Goal: Transaction & Acquisition: Purchase product/service

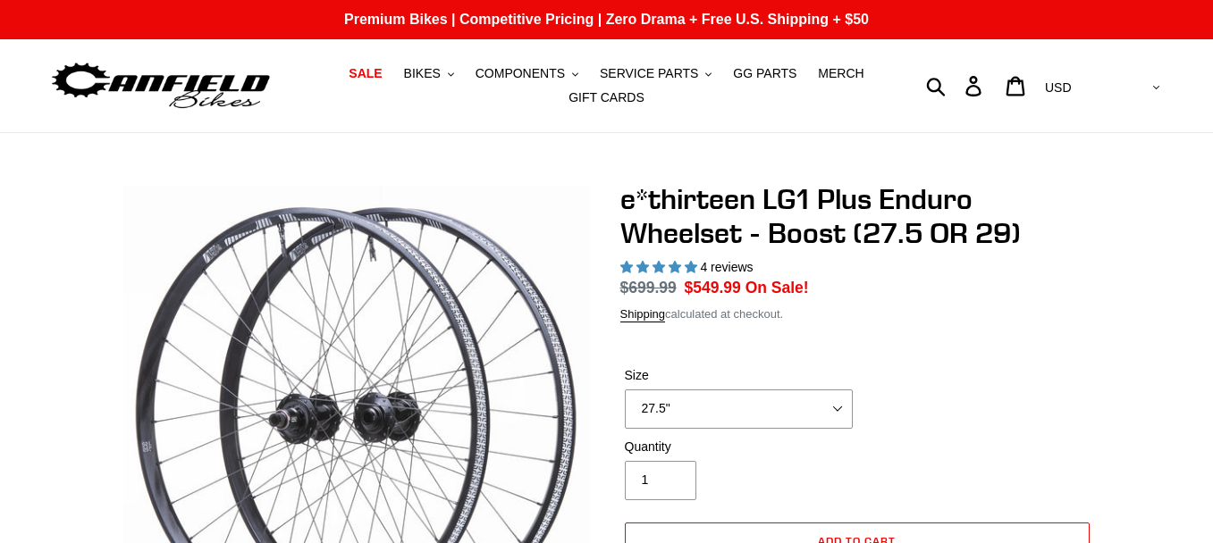
select select "highest-rating"
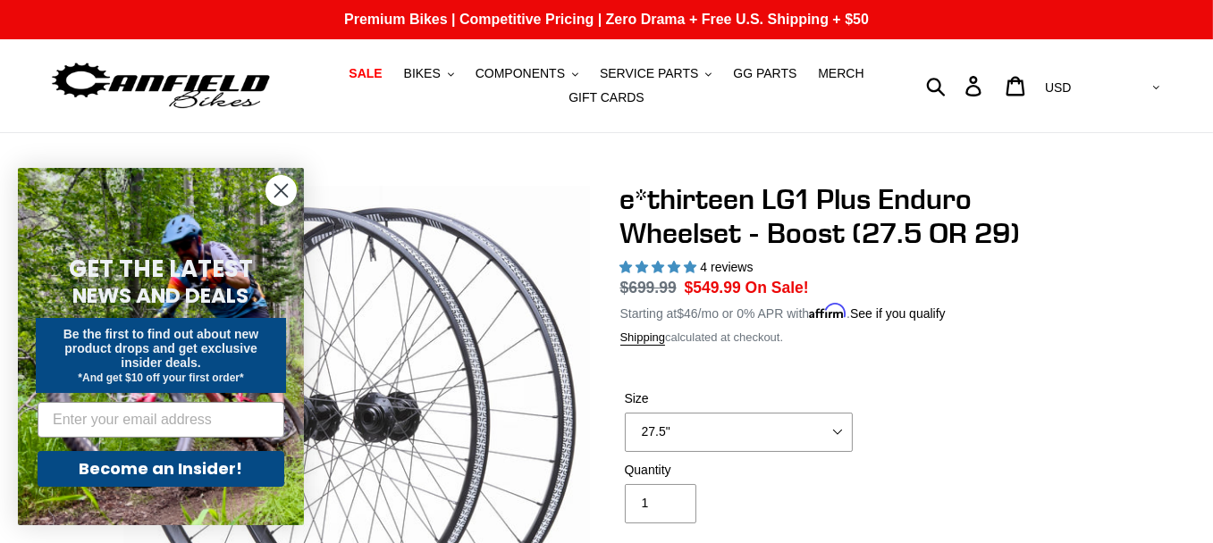
click at [283, 193] on circle "Close dialog" at bounding box center [280, 190] width 29 height 29
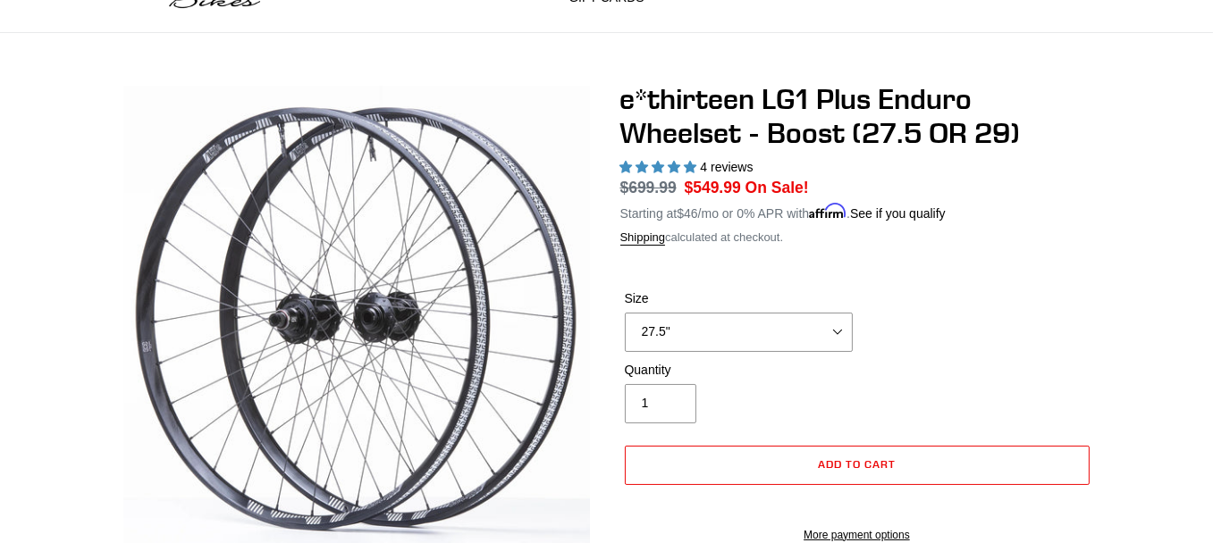
scroll to position [148, 0]
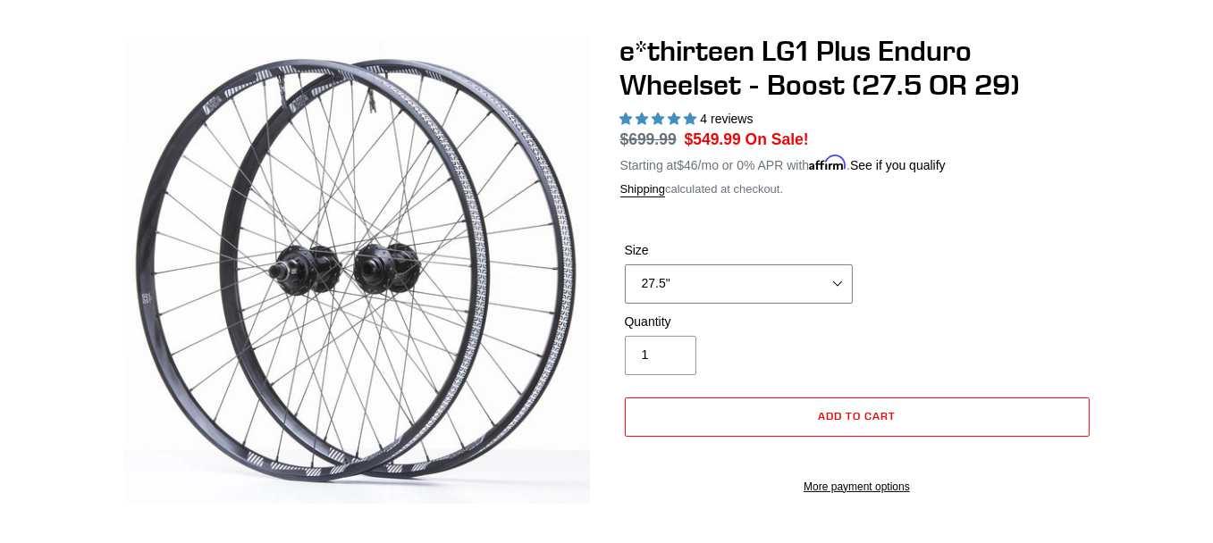
click at [833, 282] on select "27.5" 29"" at bounding box center [739, 284] width 228 height 39
click at [827, 289] on select "27.5" 29"" at bounding box center [739, 284] width 228 height 39
click at [723, 273] on select "27.5" 29"" at bounding box center [739, 284] width 228 height 39
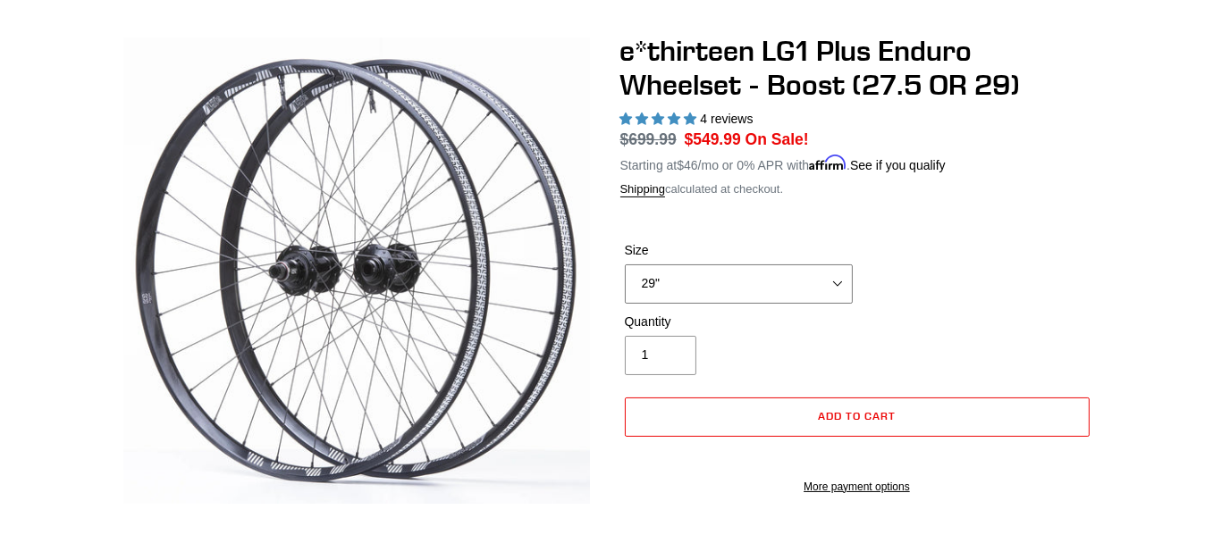
click at [625, 265] on select "27.5" 29"" at bounding box center [739, 284] width 228 height 39
click at [840, 285] on select "27.5" 29"" at bounding box center [739, 284] width 228 height 39
select select "27.5""
click at [625, 265] on select "27.5" 29"" at bounding box center [739, 284] width 228 height 39
